Goal: Information Seeking & Learning: Learn about a topic

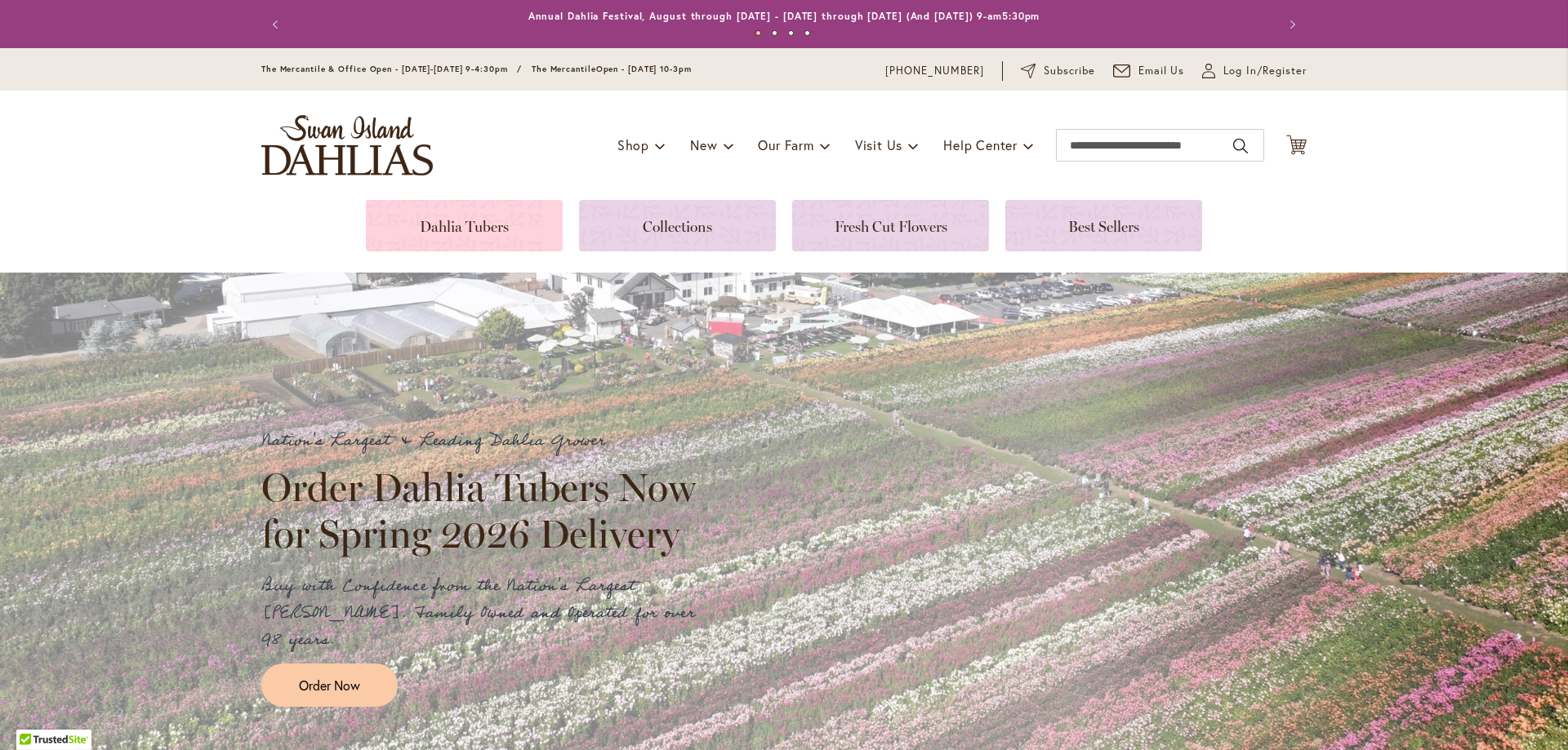
click at [463, 227] on link at bounding box center [464, 226] width 197 height 52
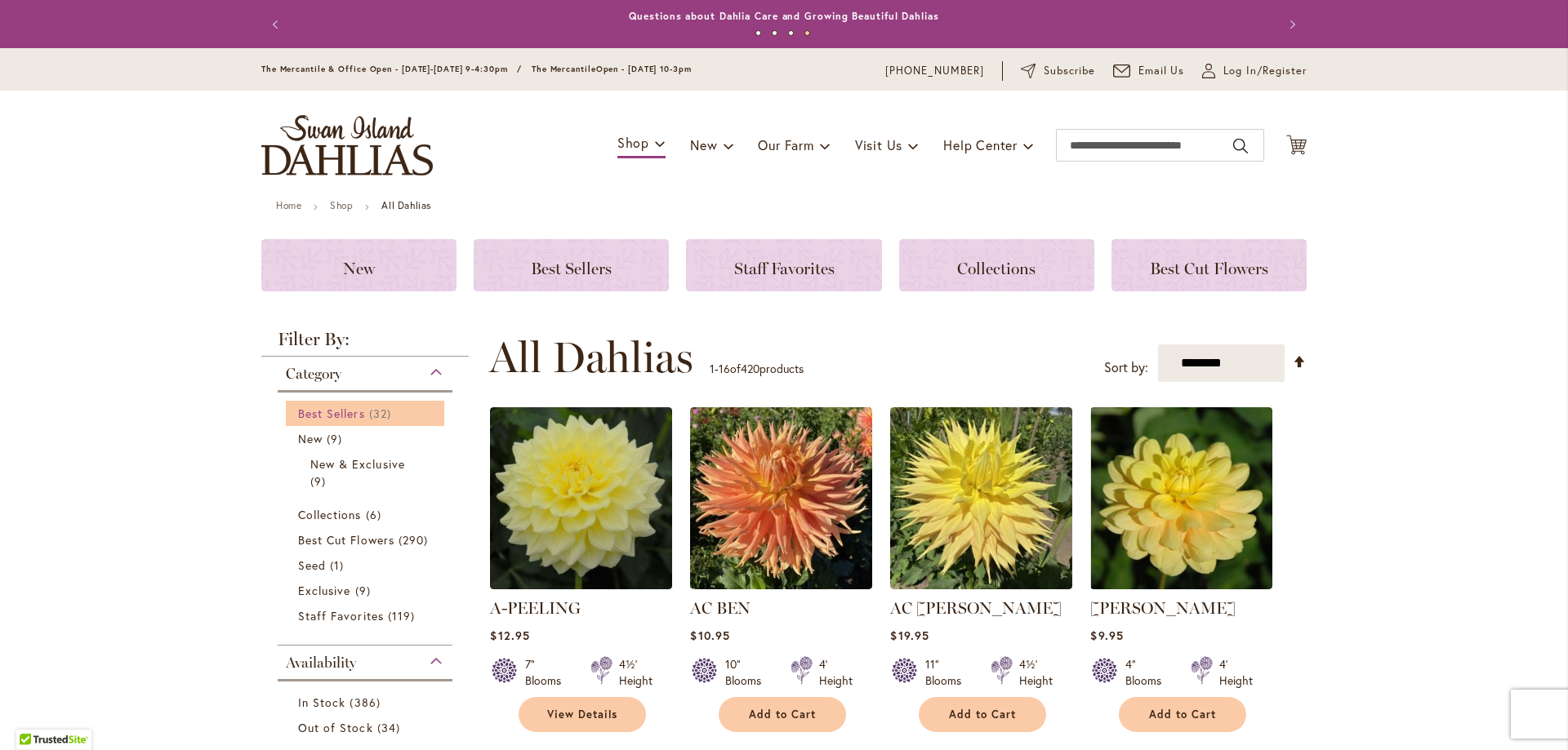
click at [335, 409] on span "Best Sellers" at bounding box center [331, 414] width 67 height 16
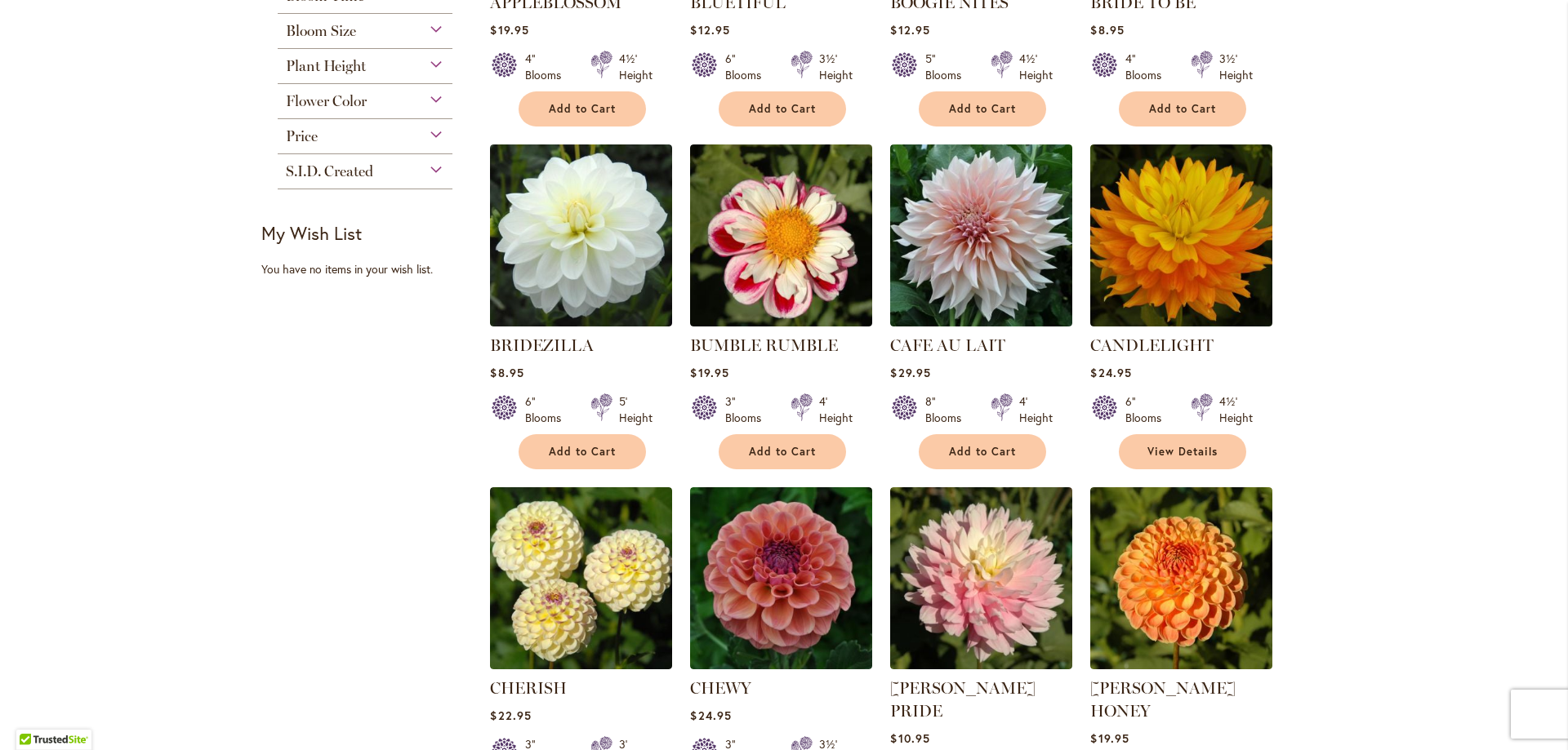
scroll to position [490, 0]
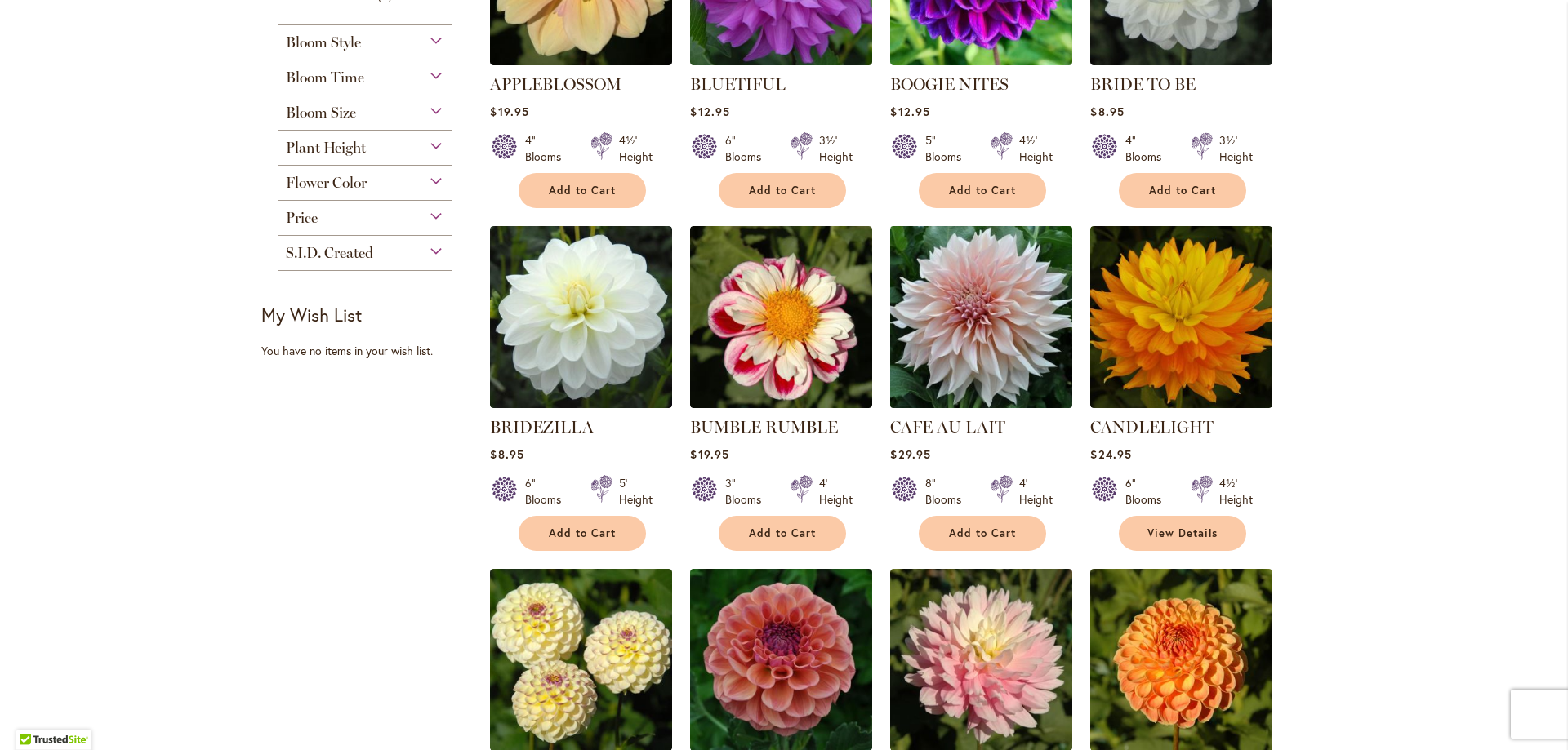
click at [950, 274] on img at bounding box center [982, 317] width 191 height 191
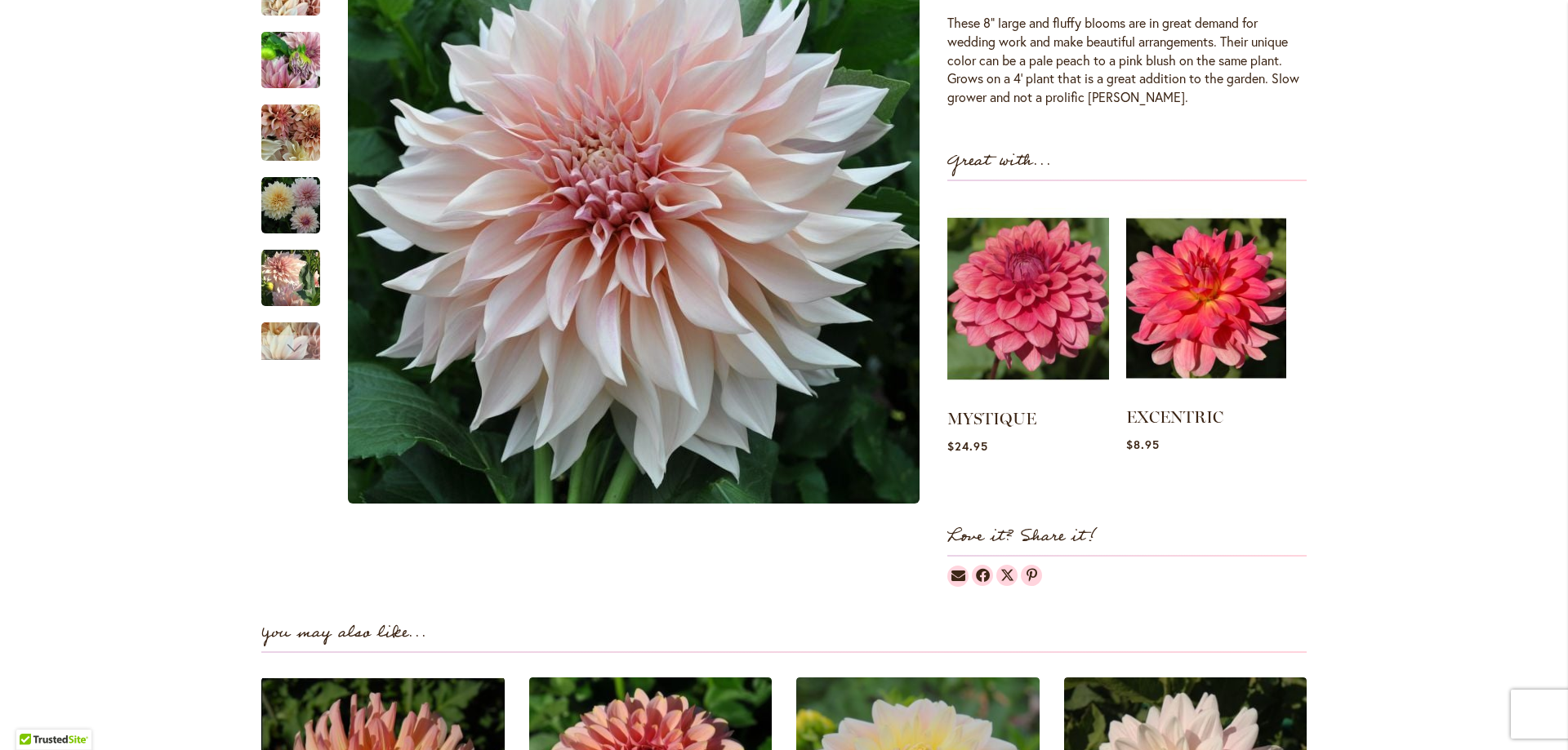
scroll to position [490, 0]
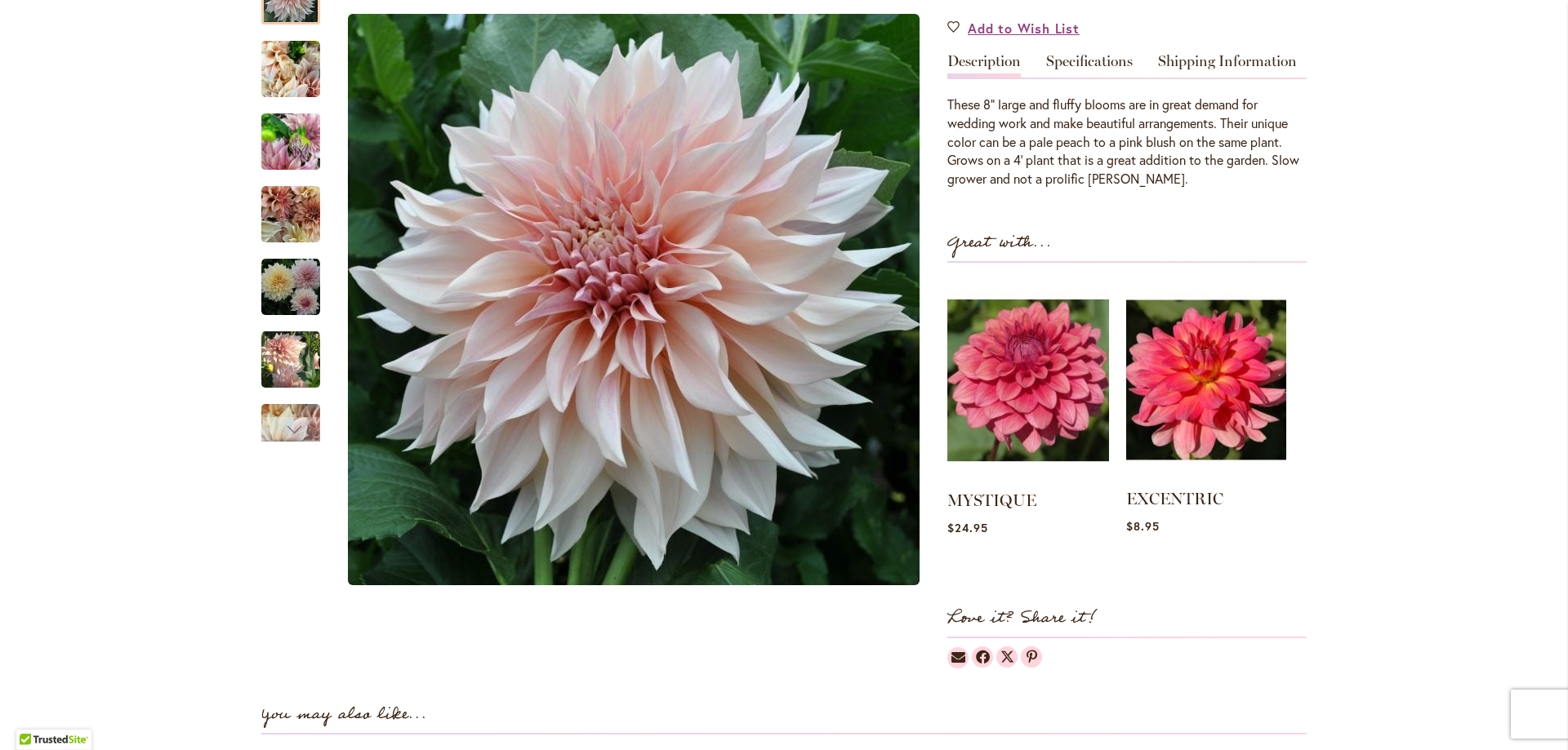
click at [1202, 423] on img at bounding box center [1206, 380] width 160 height 200
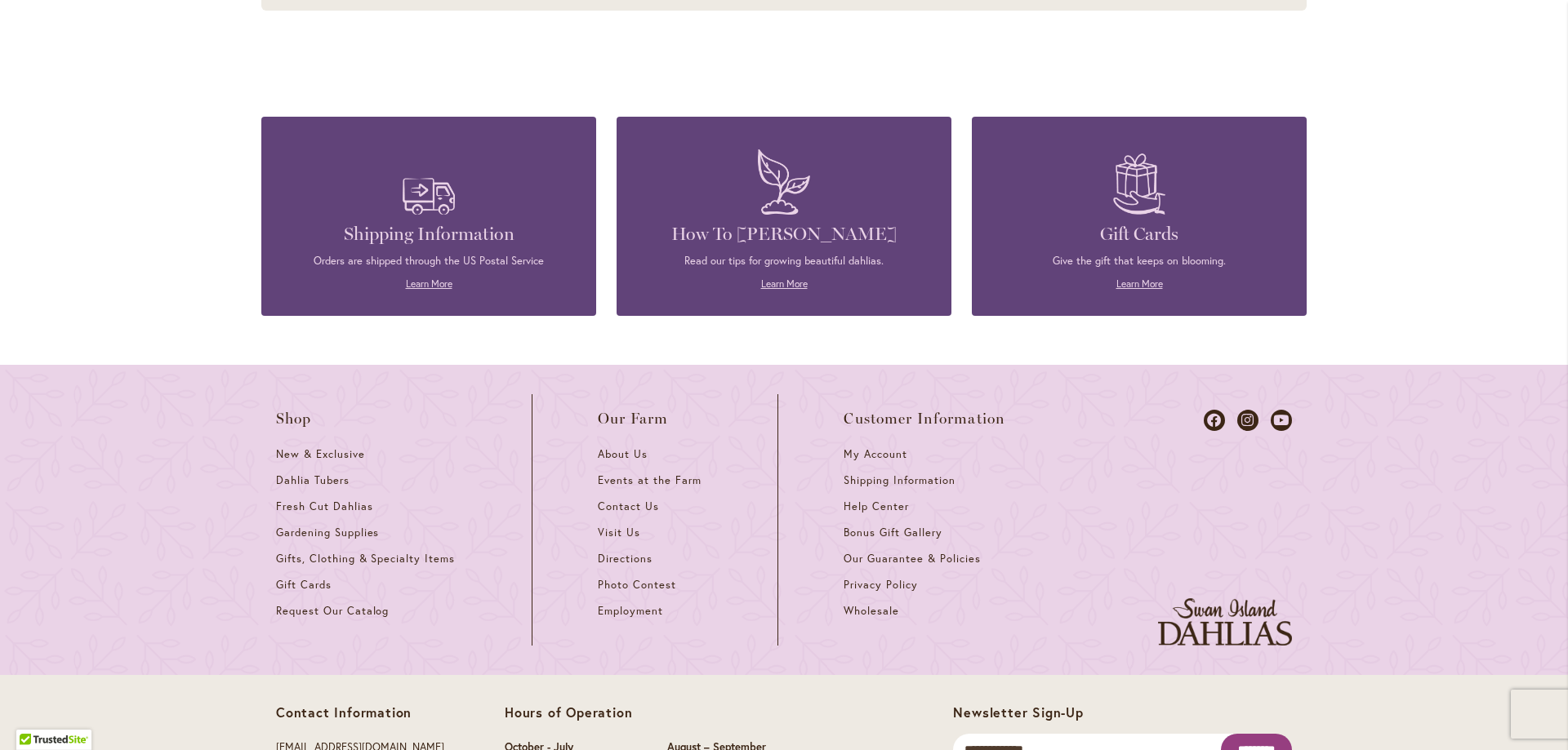
scroll to position [3021, 0]
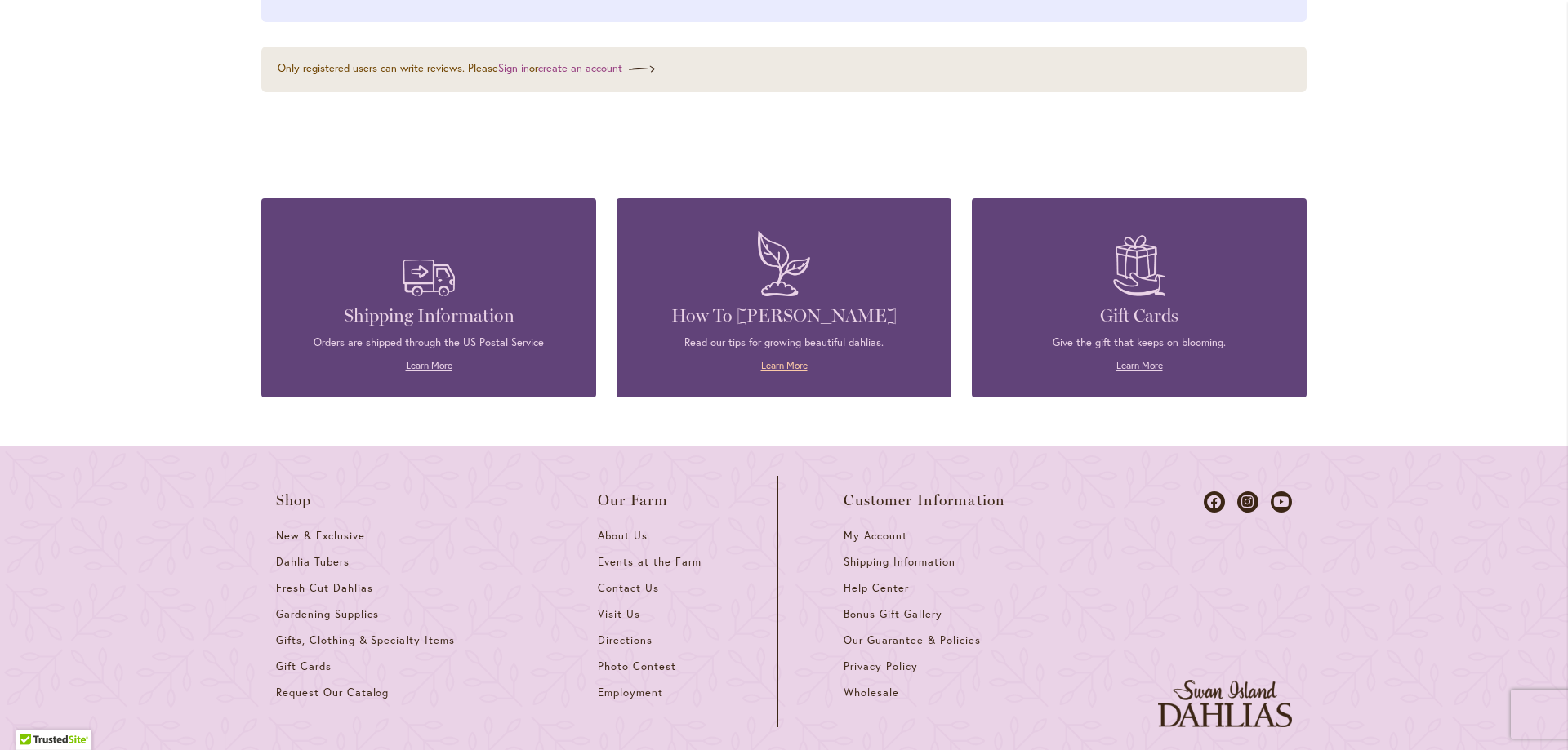
click at [778, 362] on link "Learn More" at bounding box center [784, 365] width 47 height 12
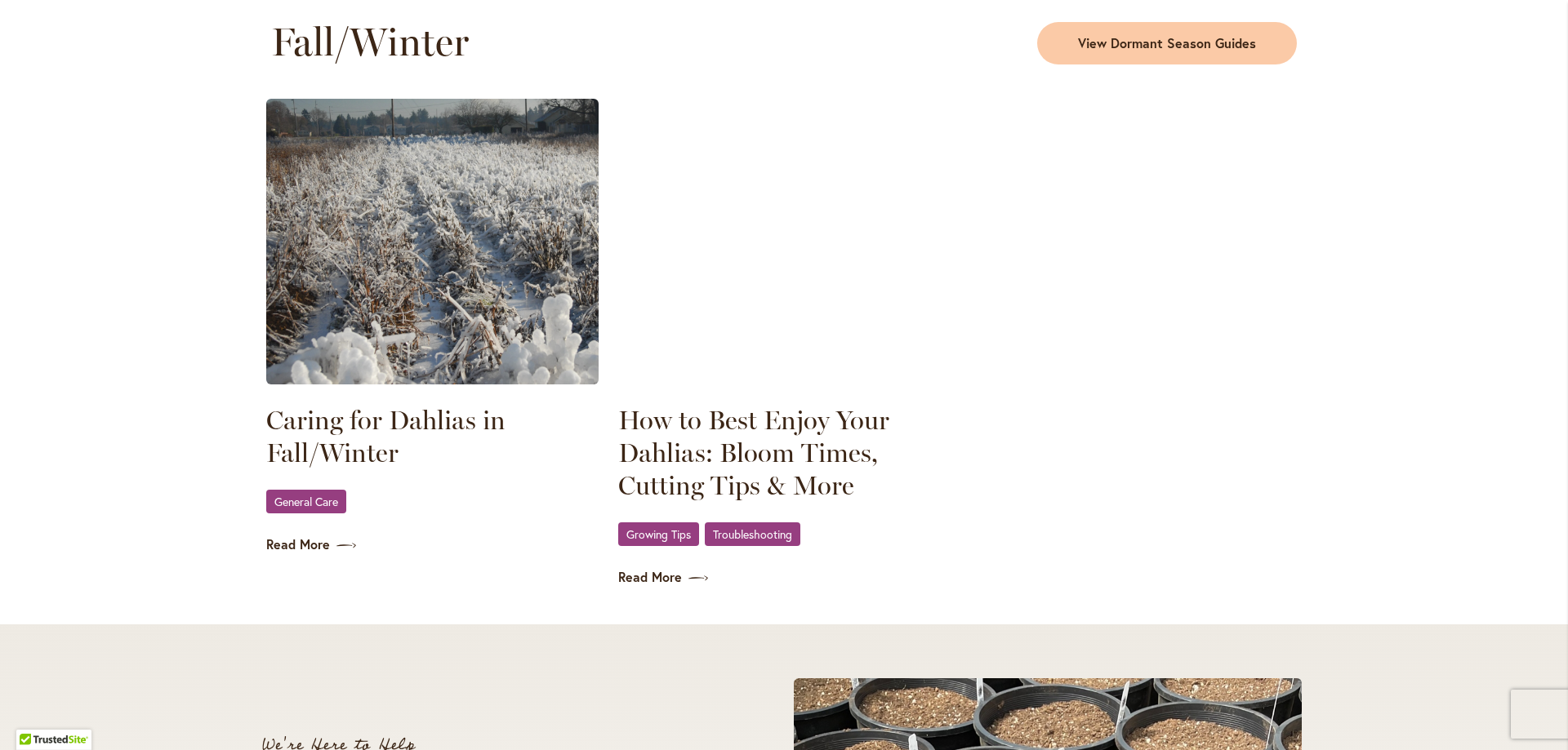
scroll to position [2286, 0]
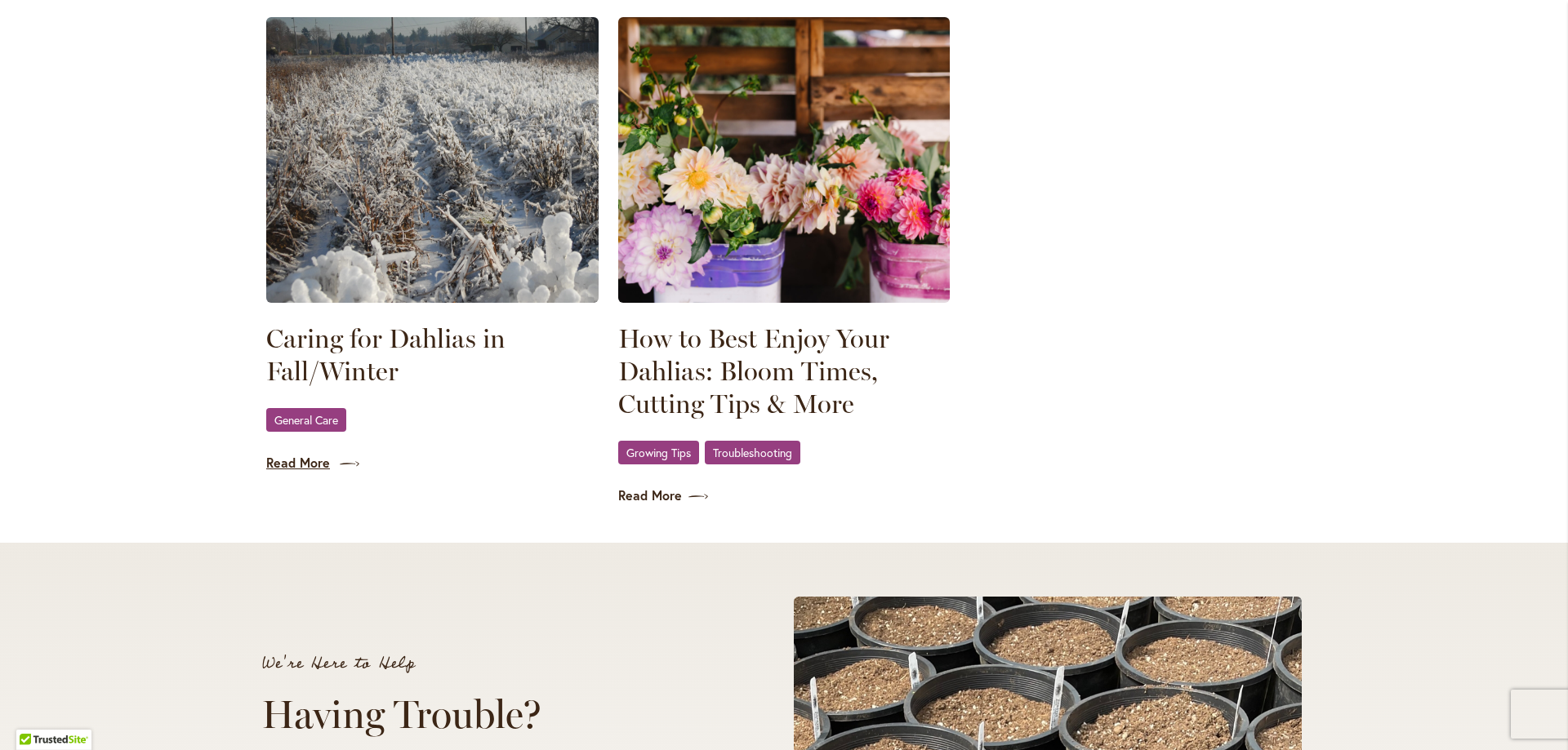
click at [300, 463] on link "Read More" at bounding box center [432, 463] width 332 height 18
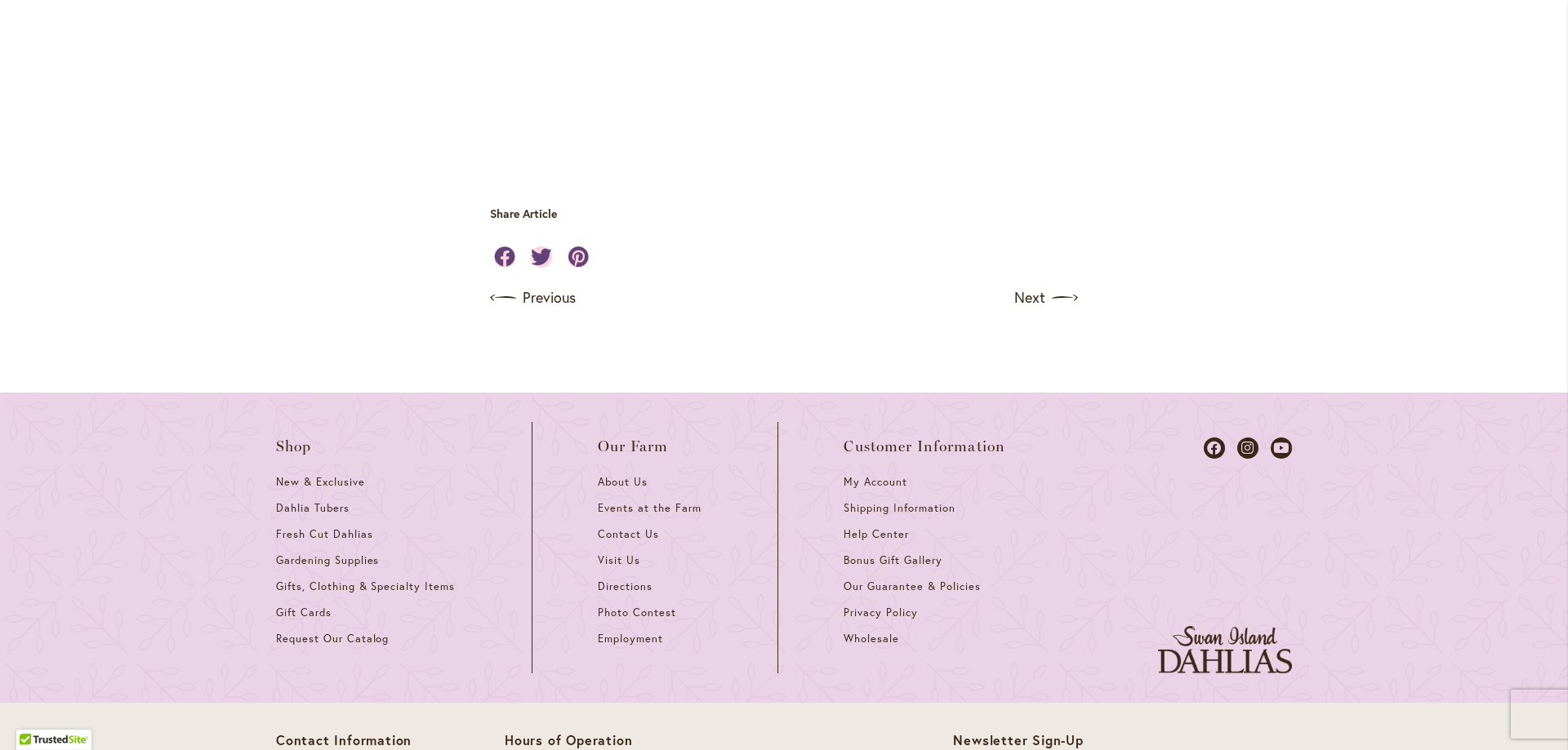
scroll to position [5196, 0]
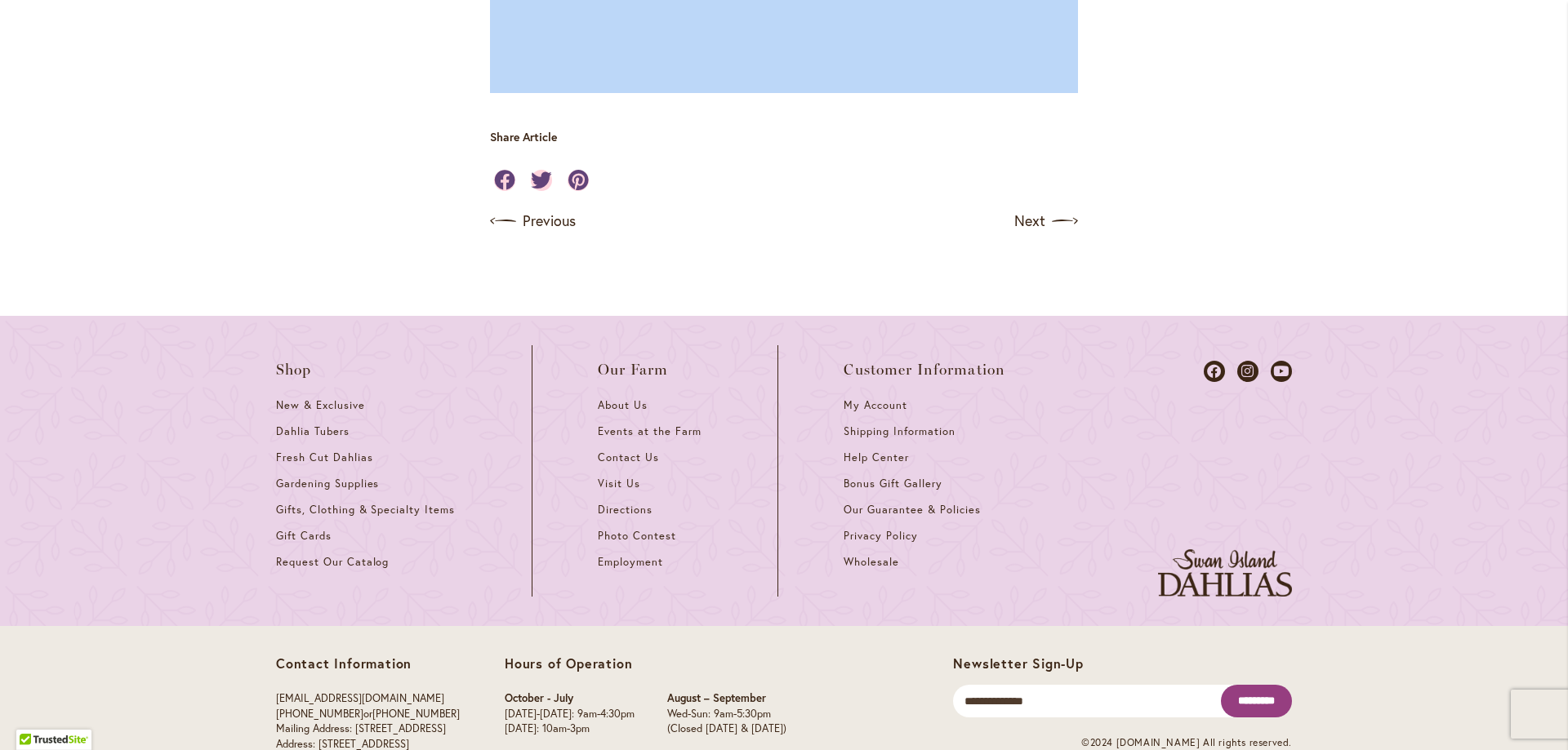
drag, startPoint x: 490, startPoint y: 278, endPoint x: 902, endPoint y: 49, distance: 471.4
copy div "Leaving Dahlias in the Ground Dahlias may be left in the ground over the winter…"
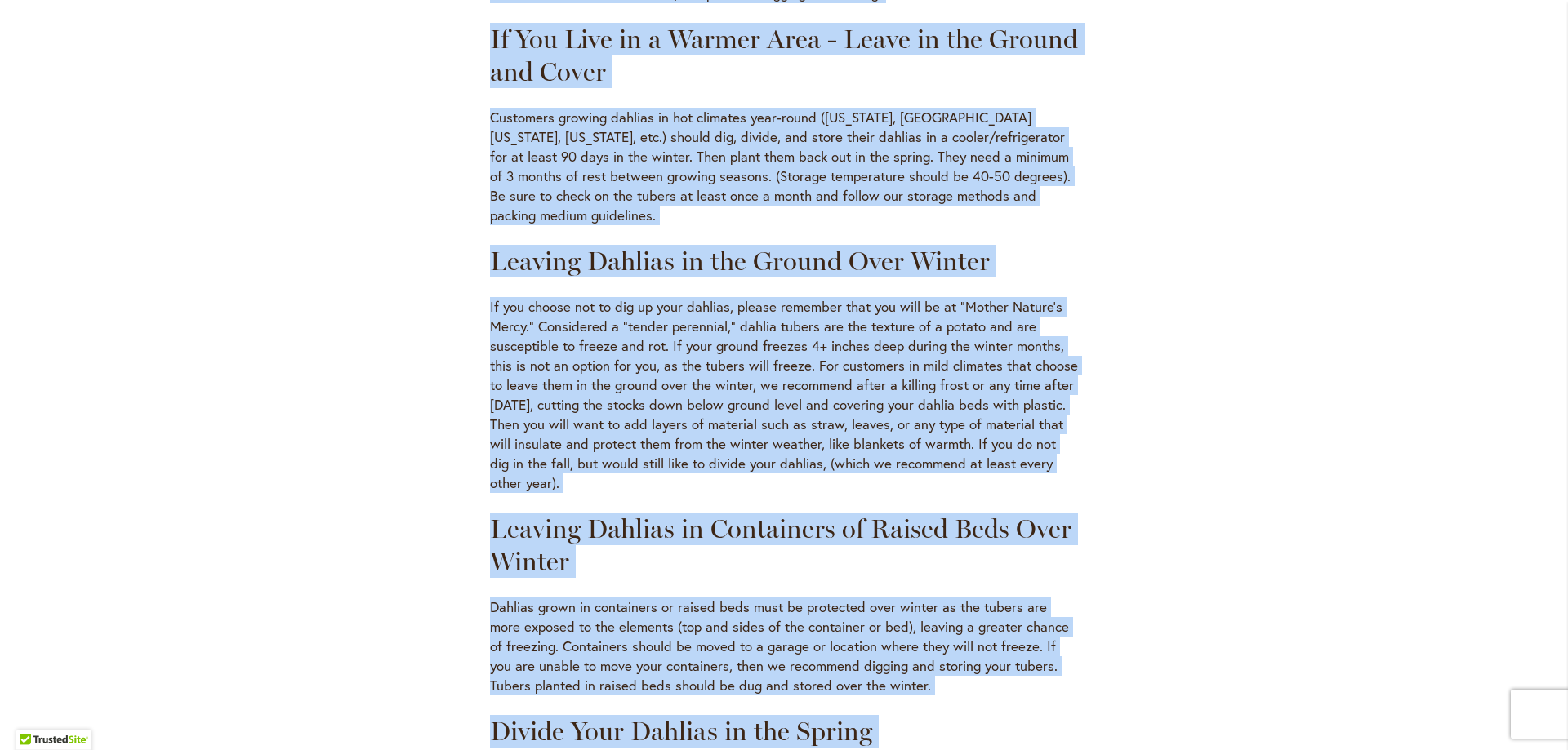
scroll to position [0, 0]
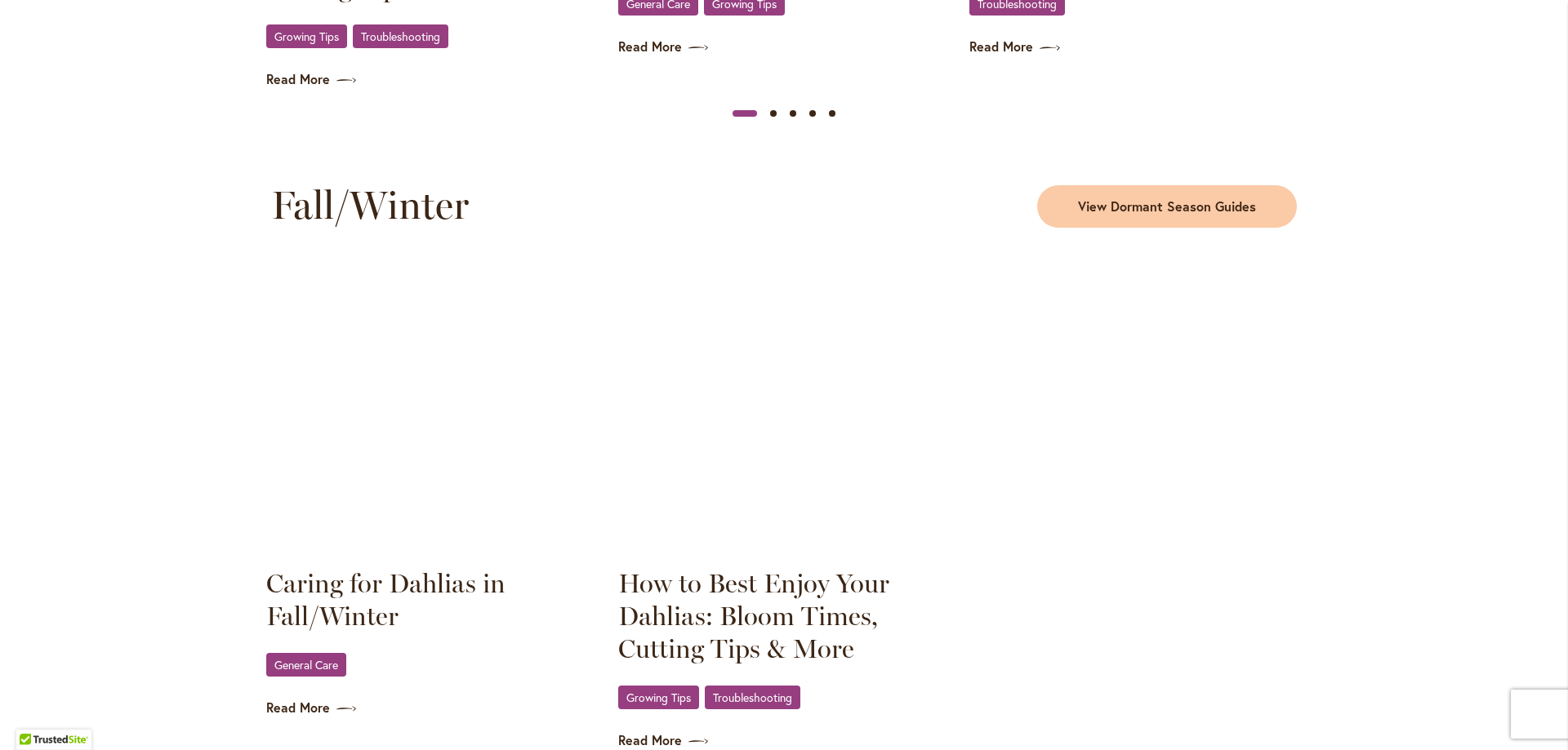
scroll to position [2123, 0]
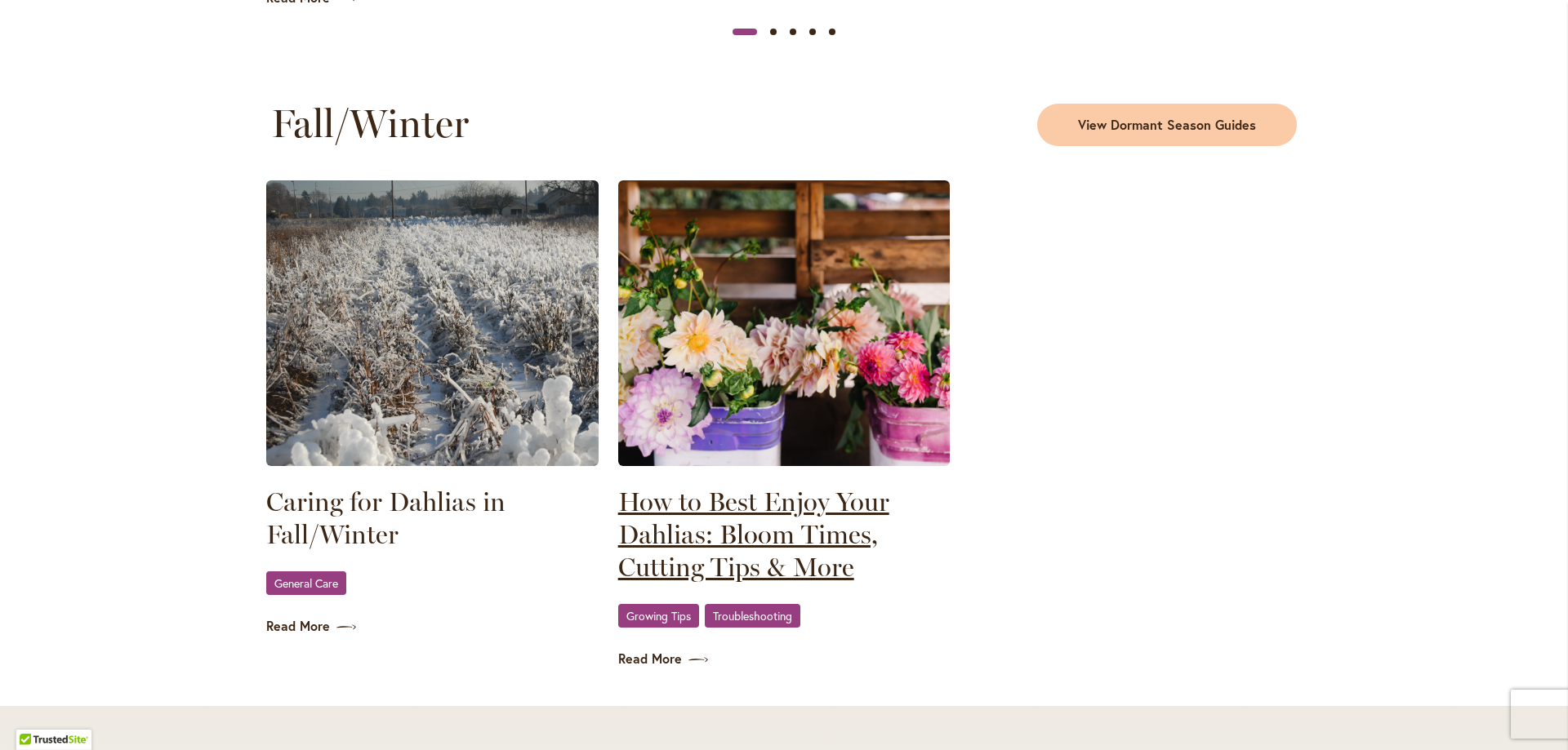
click at [647, 568] on link "How to Best Enjoy Your Dahlias: Bloom Times, Cutting Tips & More" at bounding box center [784, 535] width 332 height 98
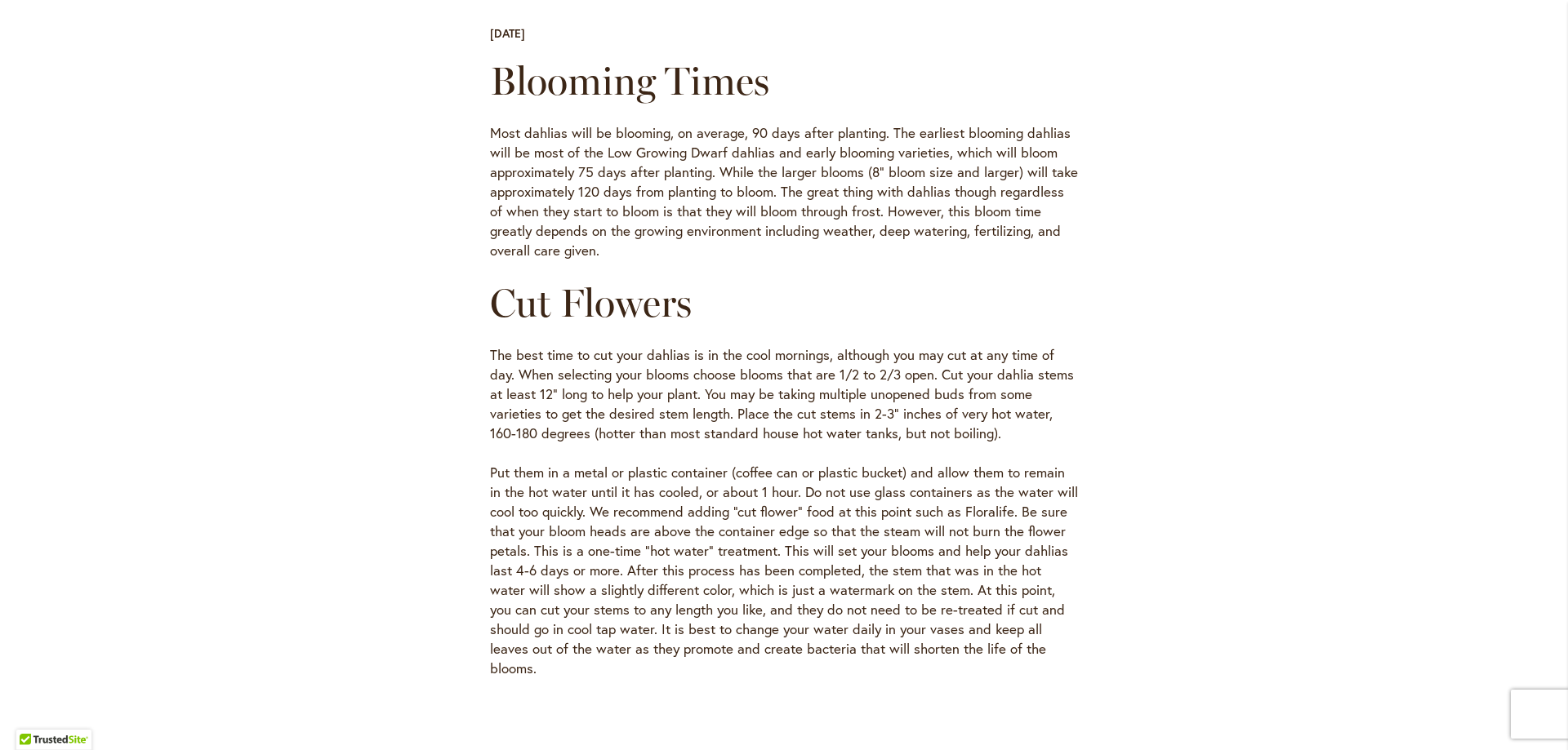
scroll to position [653, 0]
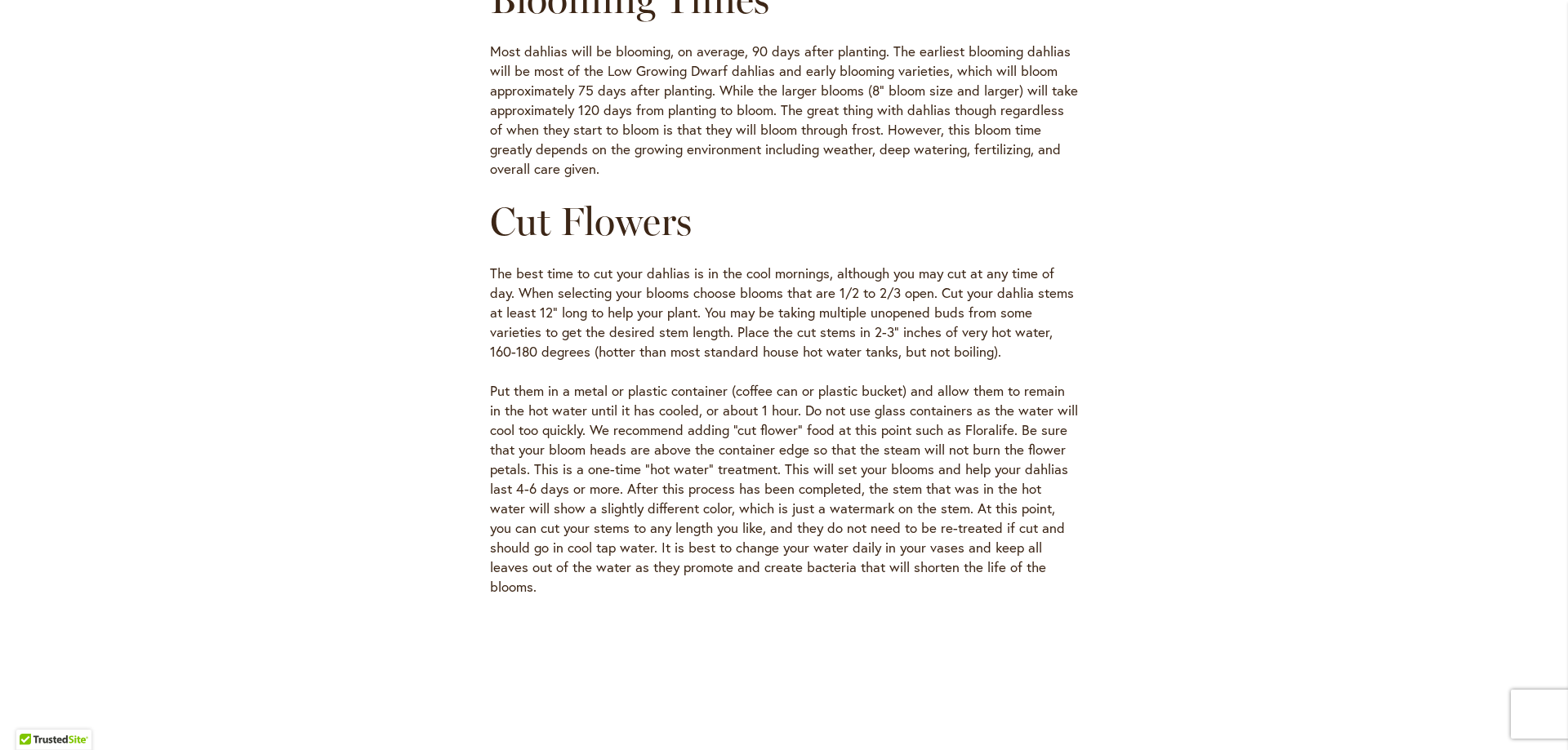
click at [1282, 609] on div "Skip to Content The Mercantile & Office Open - Monday-Friday 9-4:30pm / The Mer…" at bounding box center [784, 737] width 1568 height 2685
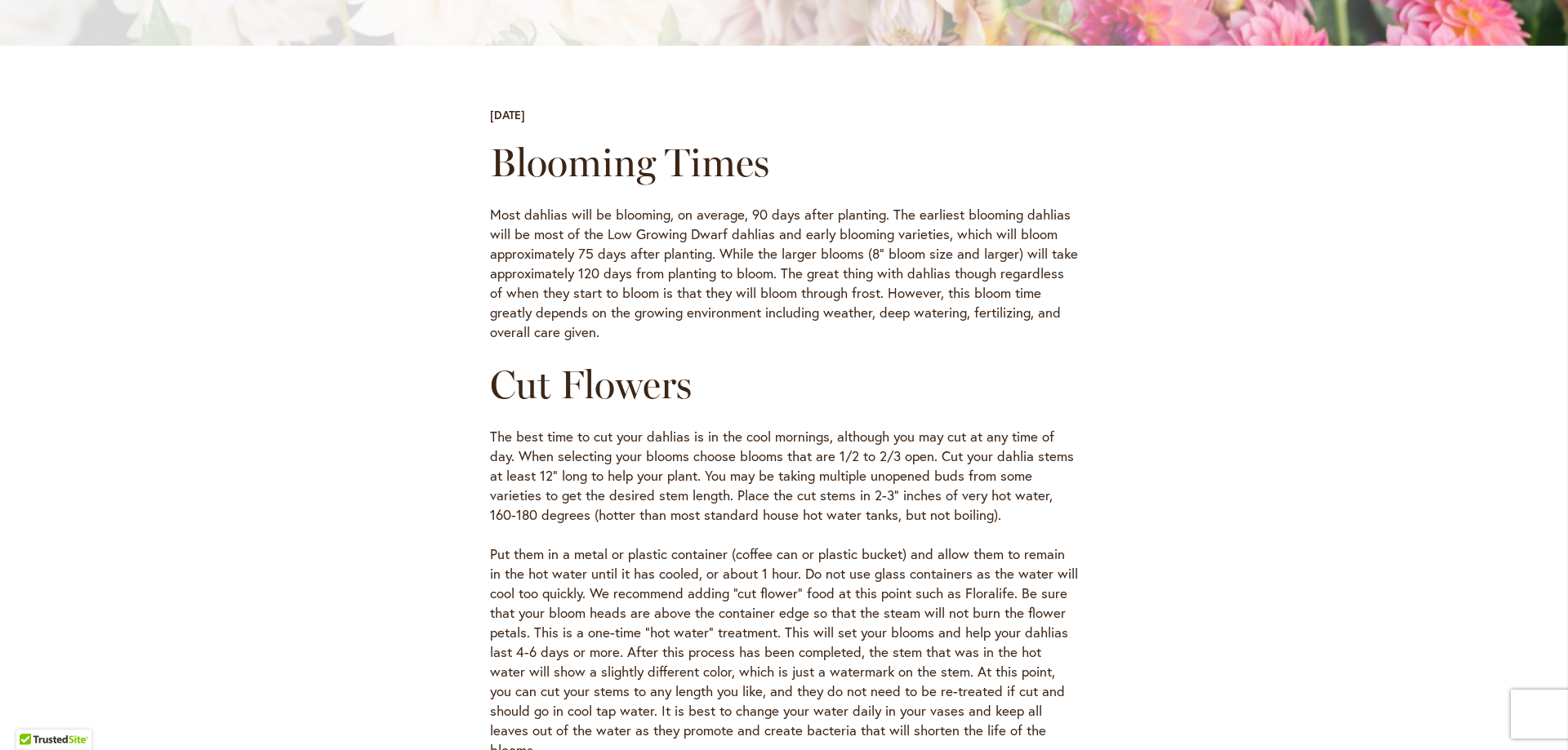
scroll to position [0, 0]
